Goal: Communication & Community: Participate in discussion

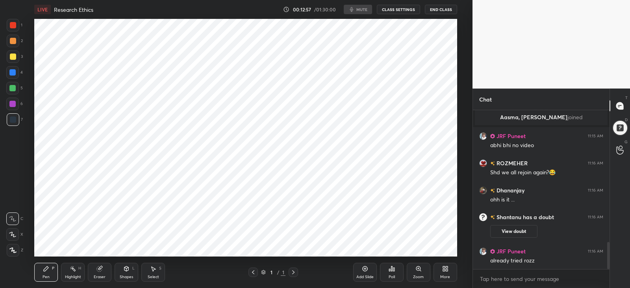
scroll to position [805, 0]
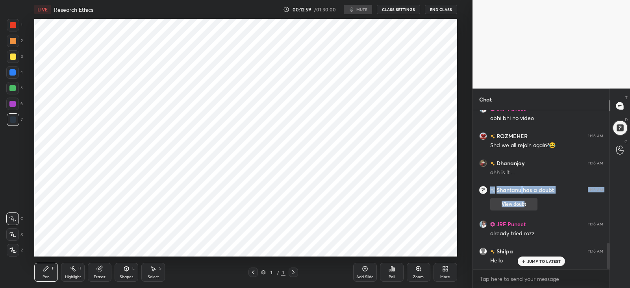
drag, startPoint x: 518, startPoint y: 178, endPoint x: 523, endPoint y: 202, distance: 24.7
click at [533, 280] on body "1 2 3 4 5 6 7 C X Z C X Z E E Erase all H H LIVE Research Ethics 00:13:01 / 01:…" at bounding box center [315, 144] width 630 height 288
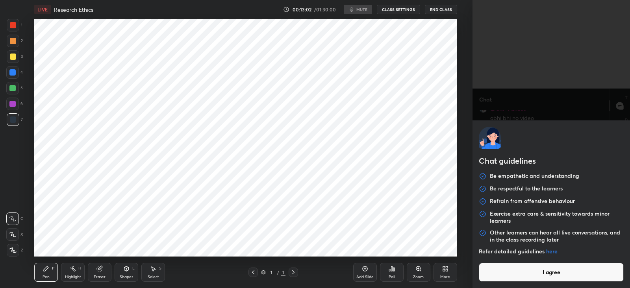
click at [531, 281] on button "I agree" at bounding box center [551, 272] width 145 height 19
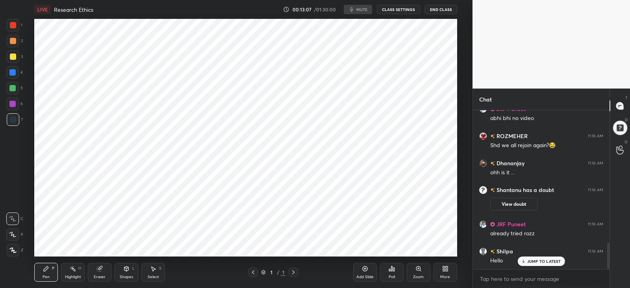
type textarea "x"
click at [401, 9] on button "CLASS SETTINGS" at bounding box center [398, 9] width 43 height 9
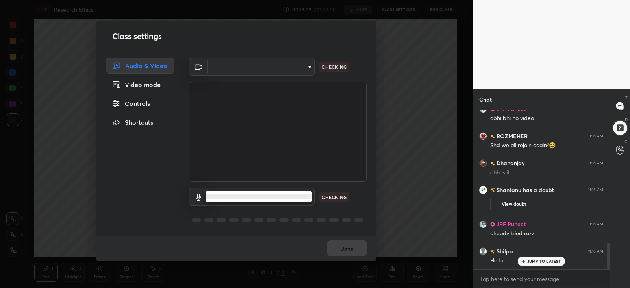
click at [287, 199] on body "1 2 3 4 5 6 7 C X Z C X Z E E Erase all H H LIVE Research Ethics 00:13:08 / 01:…" at bounding box center [315, 144] width 630 height 288
click at [301, 199] on ul at bounding box center [259, 196] width 106 height 11
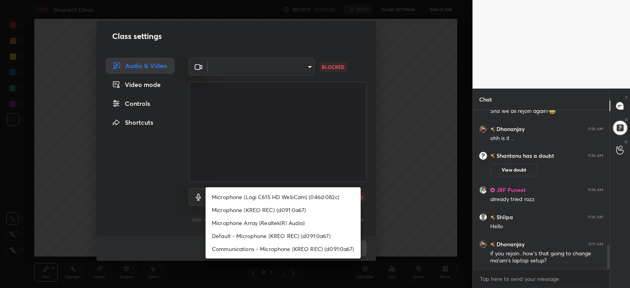
scroll to position [874, 0]
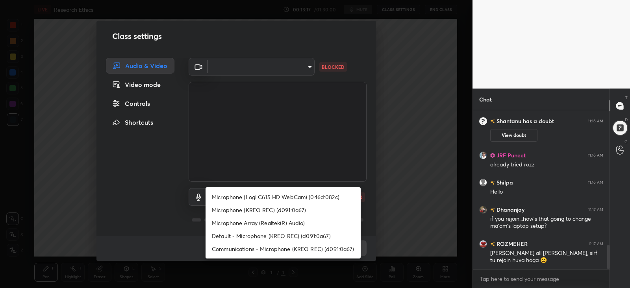
click at [295, 71] on div at bounding box center [315, 144] width 630 height 288
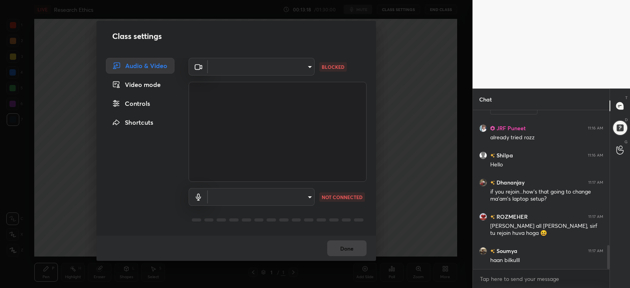
scroll to position [954, 0]
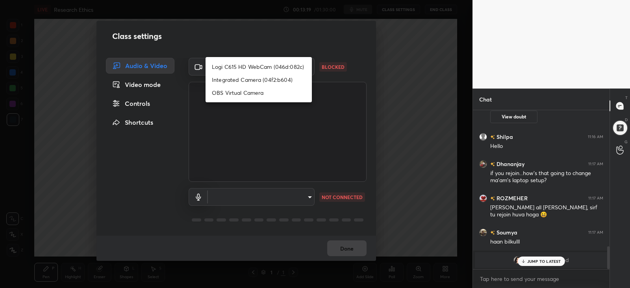
click at [306, 71] on body "1 2 3 4 5 6 7 C X Z C X Z E E Erase all H H LIVE Research Ethics 00:13:19 / 01:…" at bounding box center [315, 144] width 630 height 288
click at [278, 68] on li "Logi C615 HD WebCam (046d:082c)" at bounding box center [259, 66] width 106 height 13
type input "172bc2568cf3c6e49ce21d30b18b8c9ef8027053b0ff2a803c780c44e384f182"
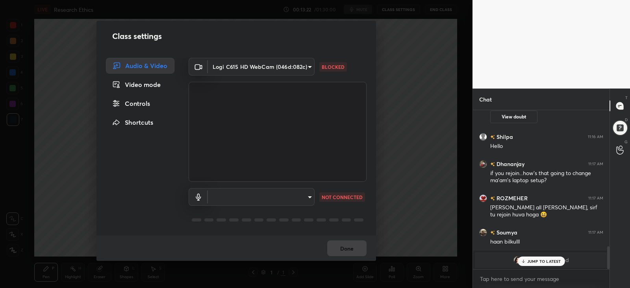
click at [297, 198] on body "1 2 3 4 5 6 7 C X Z C X Z E E Erase all H H LIVE Research Ethics 00:13:22 / 01:…" at bounding box center [315, 144] width 630 height 288
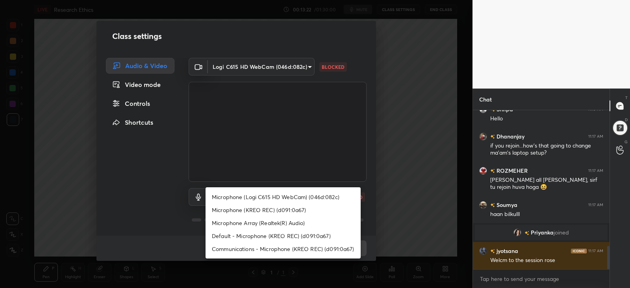
scroll to position [922, 0]
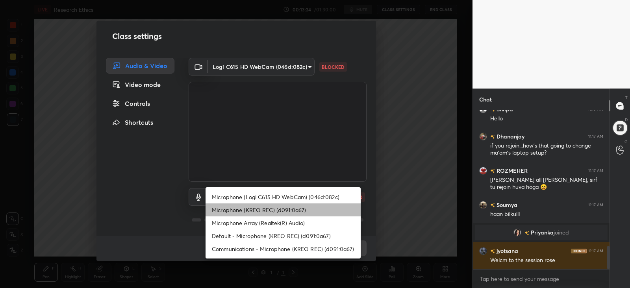
click at [294, 209] on li "Microphone (KREO REC) (d091:0a67)" at bounding box center [283, 210] width 155 height 13
type input "6014dd788f87ea72deff758acb993d3f5bc11dd743b441d5eab4c08b0cc418bc"
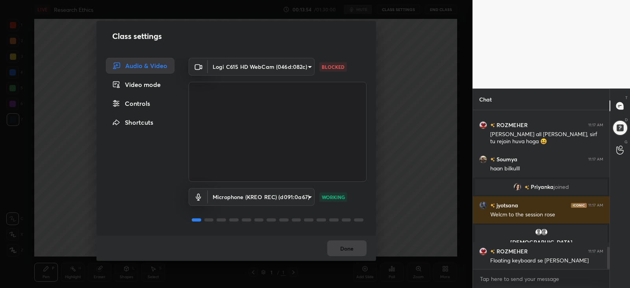
scroll to position [965, 0]
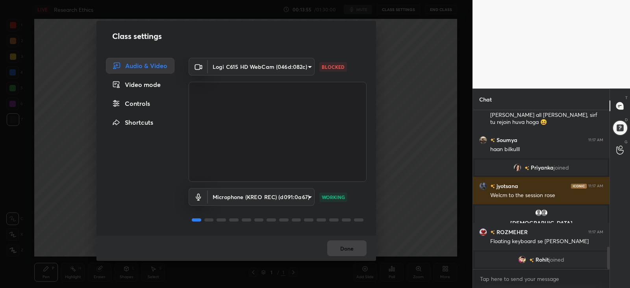
click at [300, 69] on body "1 2 3 4 5 6 7 C X Z C X Z E E Erase all H H LIVE Research Ethics 00:13:55 / 01:…" at bounding box center [315, 144] width 630 height 288
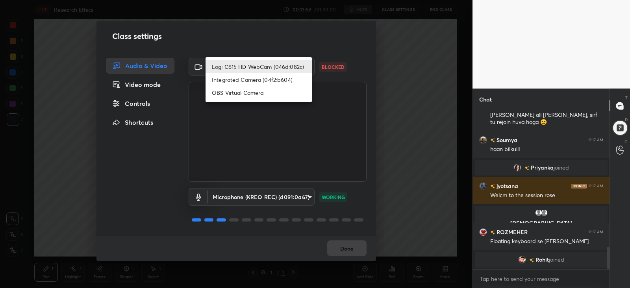
scroll to position [991, 0]
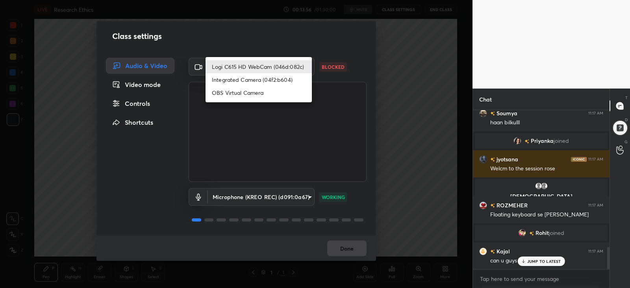
click at [267, 83] on li "Integrated Camera (04f2:b604)" at bounding box center [259, 79] width 106 height 13
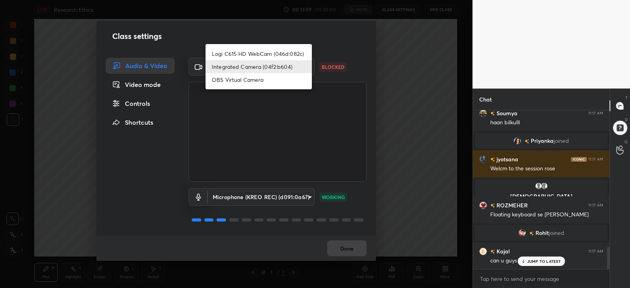
click at [282, 67] on body "1 2 3 4 5 6 7 C X Z C X Z E E Erase all H H LIVE Research Ethics 00:13:59 / 01:…" at bounding box center [315, 144] width 630 height 288
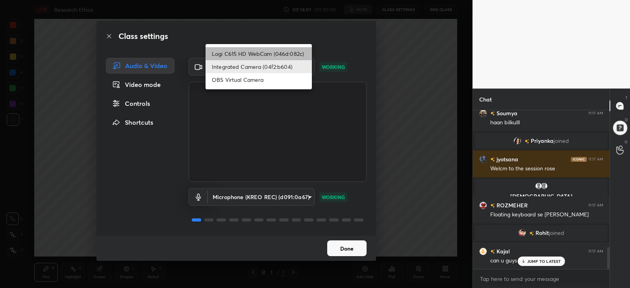
click at [282, 59] on li "Logi C615 HD WebCam (046d:082c)" at bounding box center [259, 53] width 106 height 13
type input "172bc2568cf3c6e49ce21d30b18b8c9ef8027053b0ff2a803c780c44e384f182"
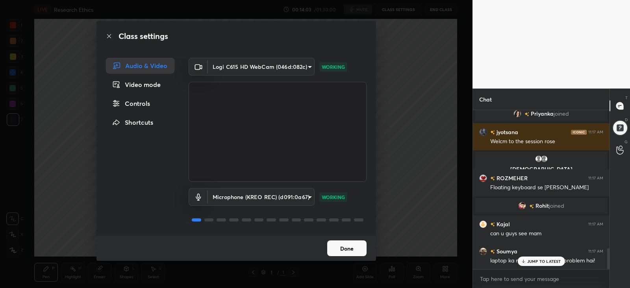
scroll to position [1046, 0]
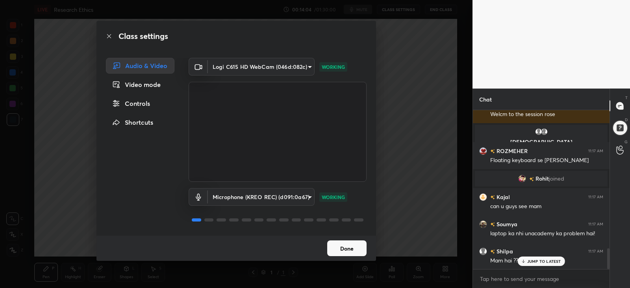
click at [348, 245] on button "Done" at bounding box center [346, 249] width 39 height 16
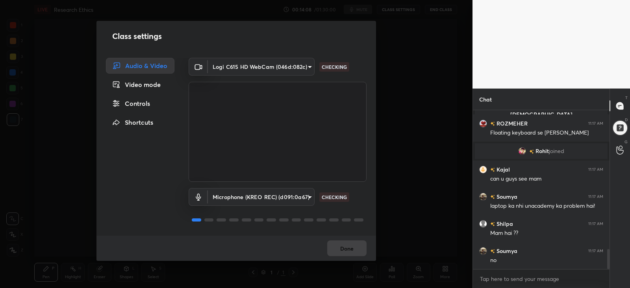
scroll to position [1100, 0]
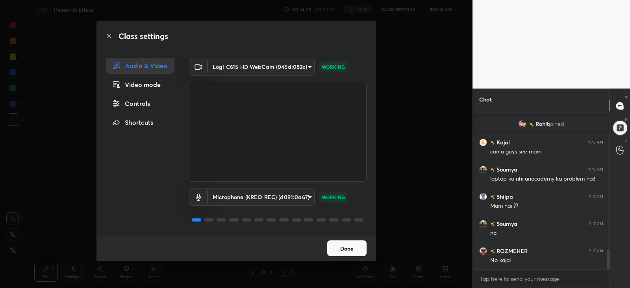
click at [335, 246] on button "Done" at bounding box center [346, 249] width 39 height 16
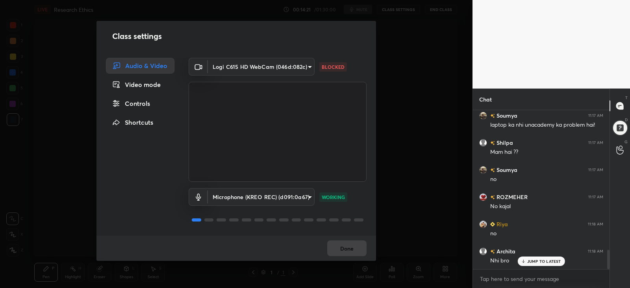
scroll to position [1182, 0]
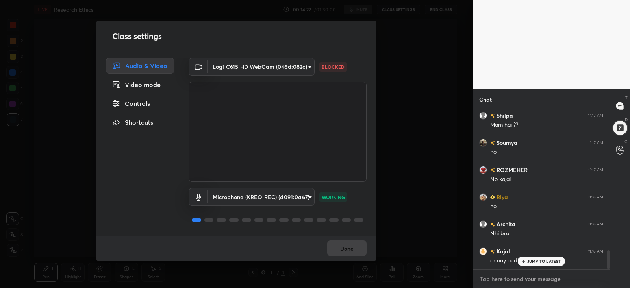
type textarea "x"
click at [516, 277] on textarea at bounding box center [541, 279] width 124 height 13
type textarea "i"
type textarea "x"
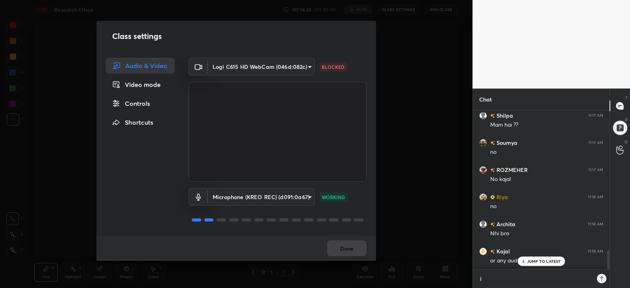
type textarea "im"
type textarea "x"
type textarea "im"
type textarea "x"
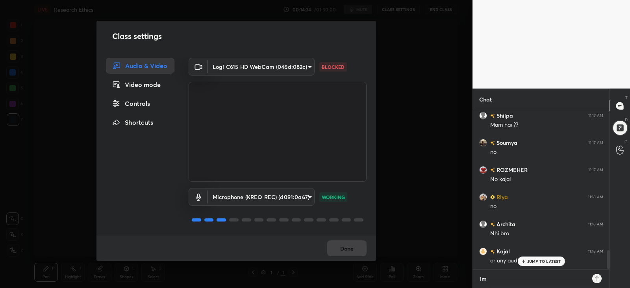
type textarea "im h"
type textarea "x"
type textarea "im he"
type textarea "x"
type textarea "im her"
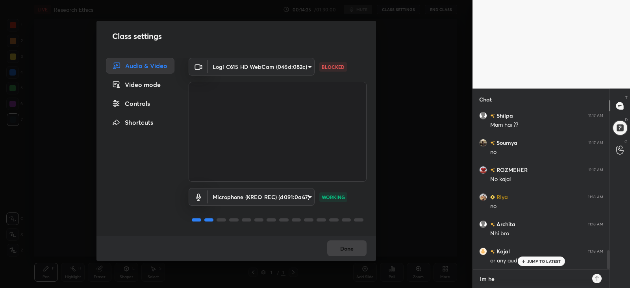
type textarea "x"
type textarea "im here"
type textarea "x"
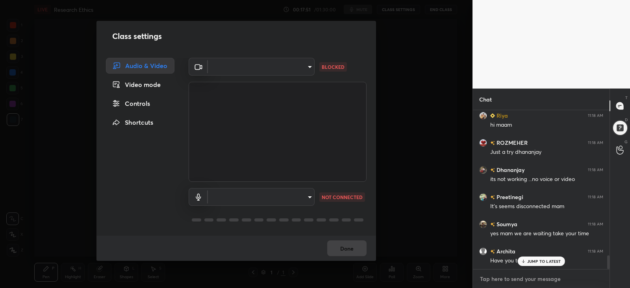
scroll to position [1704, 0]
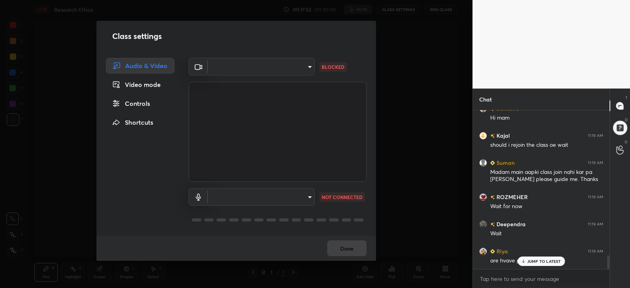
type textarea "x"
